Goal: Complete application form

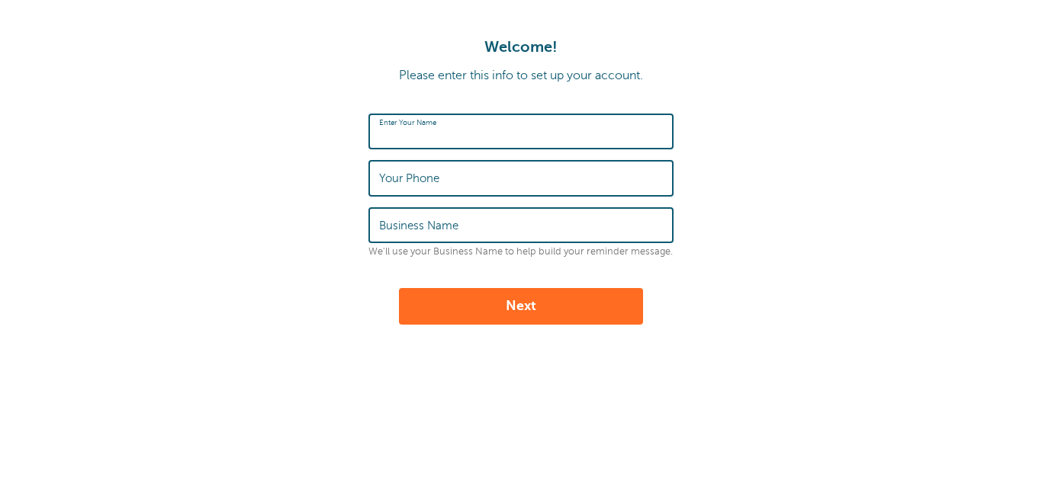
click at [483, 130] on input "Enter Your Name" at bounding box center [521, 131] width 284 height 33
type input "[PERSON_NAME]"
click at [395, 185] on label "Your Phone" at bounding box center [409, 179] width 60 height 14
click at [395, 185] on input "Your Phone" at bounding box center [521, 178] width 284 height 33
type input "-"
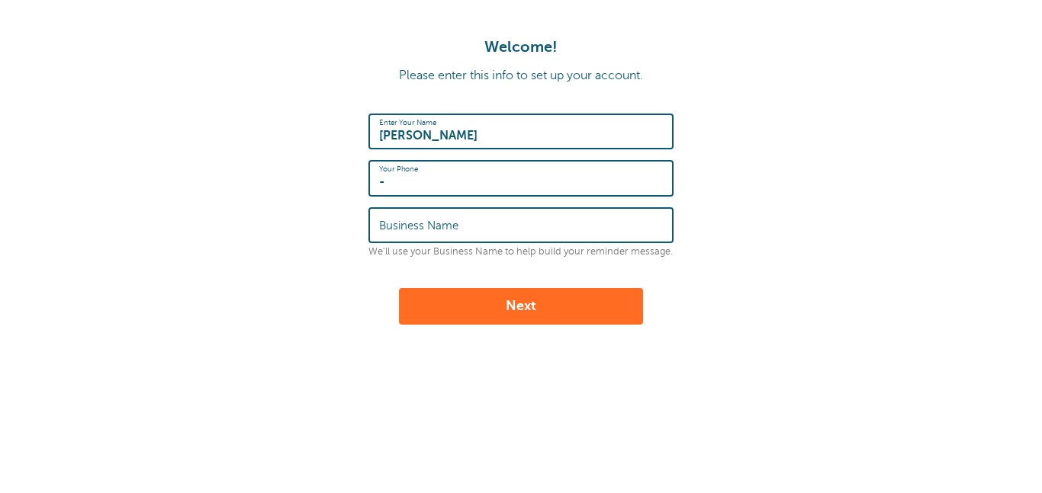
click at [397, 219] on label "Business Name" at bounding box center [418, 226] width 79 height 14
click at [397, 219] on input "Business Name" at bounding box center [521, 225] width 284 height 33
type input "-"
click at [451, 300] on button "Next" at bounding box center [521, 306] width 244 height 37
